Goal: Task Accomplishment & Management: Use online tool/utility

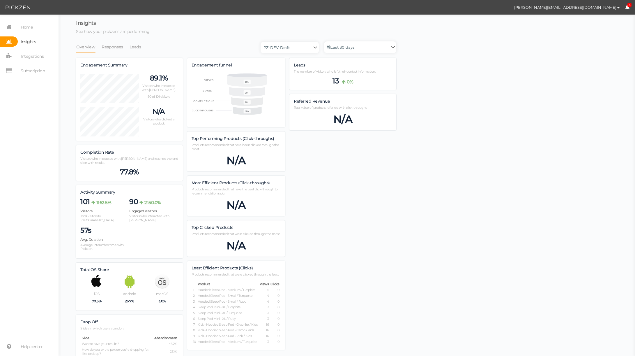
scroll to position [365, 320]
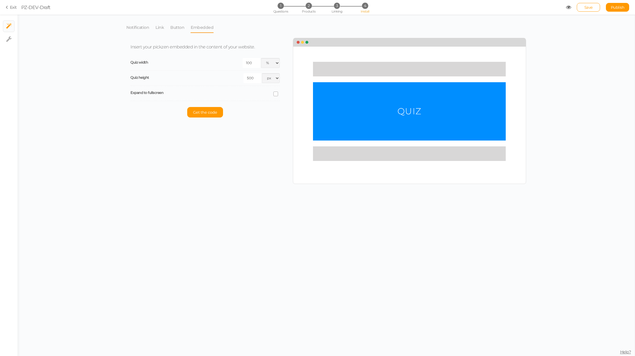
select select "pct"
click at [13, 8] on link "Exit" at bounding box center [11, 7] width 11 height 6
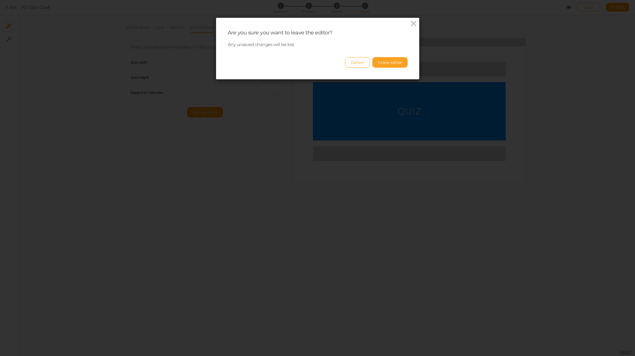
click at [385, 62] on button "Leave editor" at bounding box center [390, 62] width 35 height 10
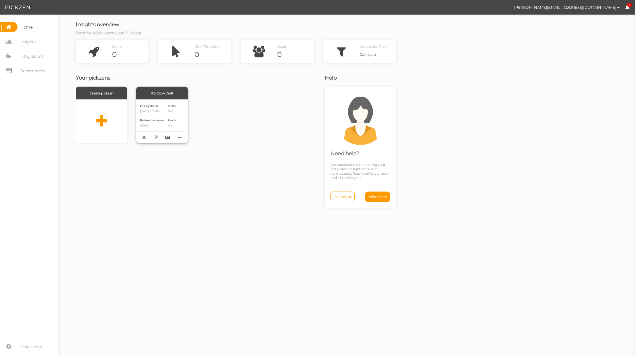
click at [163, 91] on div "PZ-DEV-Draft" at bounding box center [162, 93] width 52 height 13
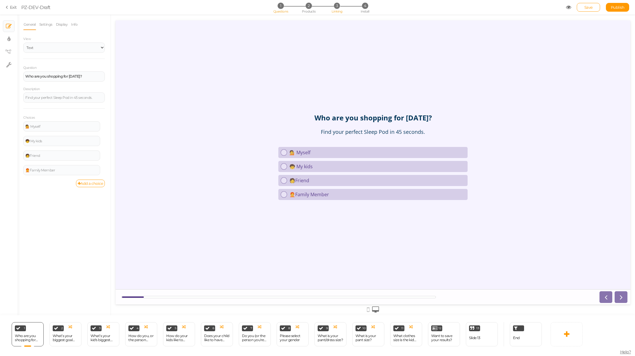
click at [339, 6] on span "3" at bounding box center [337, 6] width 6 height 6
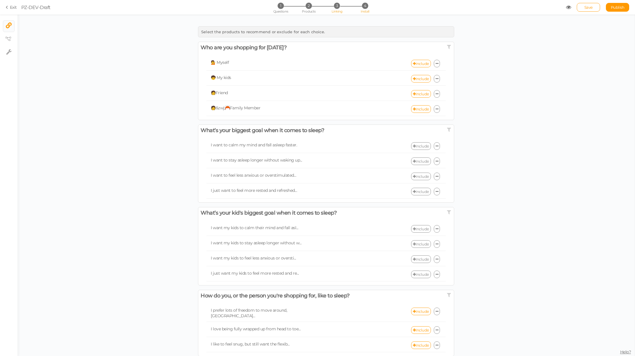
click at [367, 6] on span "4" at bounding box center [365, 6] width 6 height 6
select select "pct"
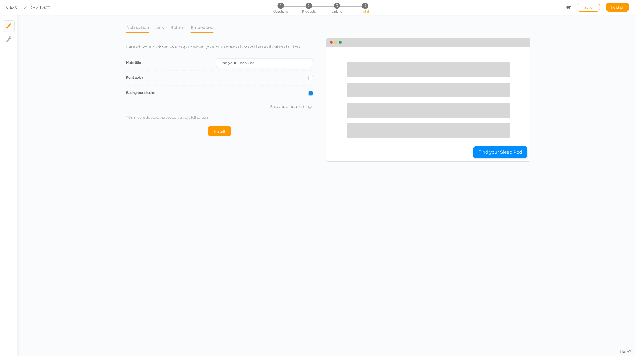
click at [205, 27] on link "Embedded" at bounding box center [202, 27] width 23 height 11
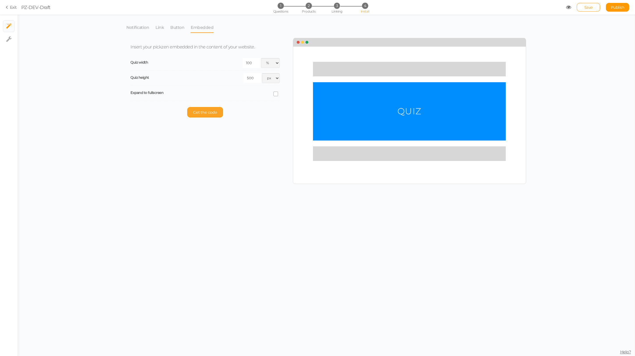
click at [202, 110] on span "Get the code" at bounding box center [205, 112] width 24 height 5
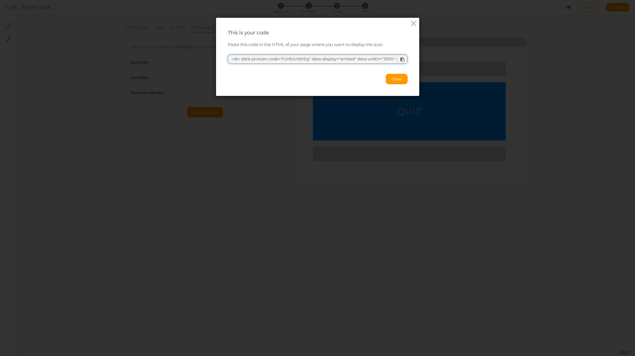
click at [312, 58] on textarea "<div data-pickzen-code="FznfoUrbhSg" data-display="embed" data-width="100%" dat…" at bounding box center [318, 58] width 180 height 9
